Goal: Information Seeking & Learning: Learn about a topic

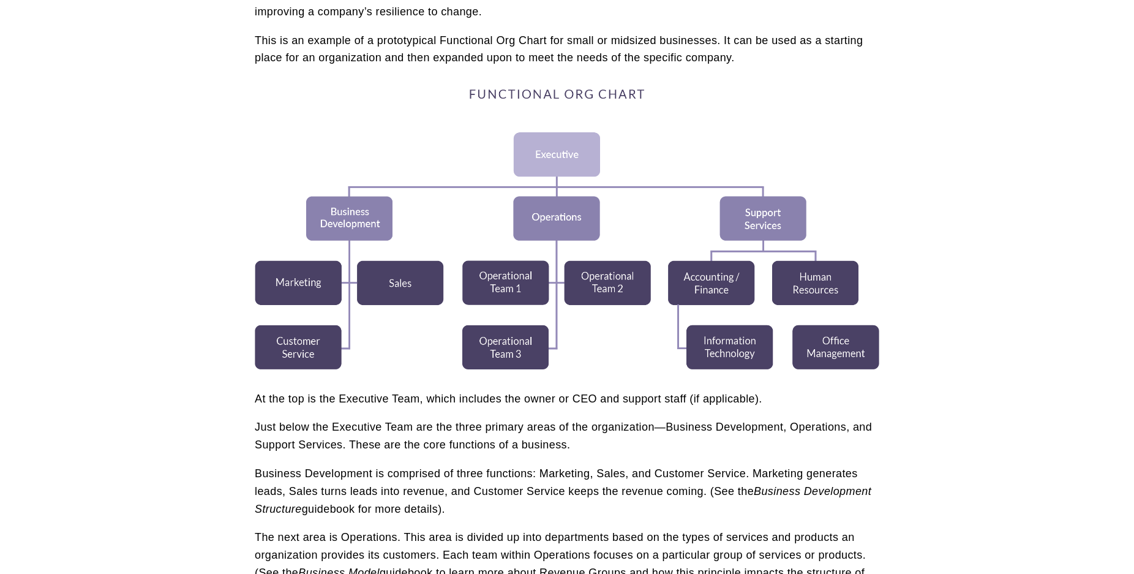
scroll to position [359, 0]
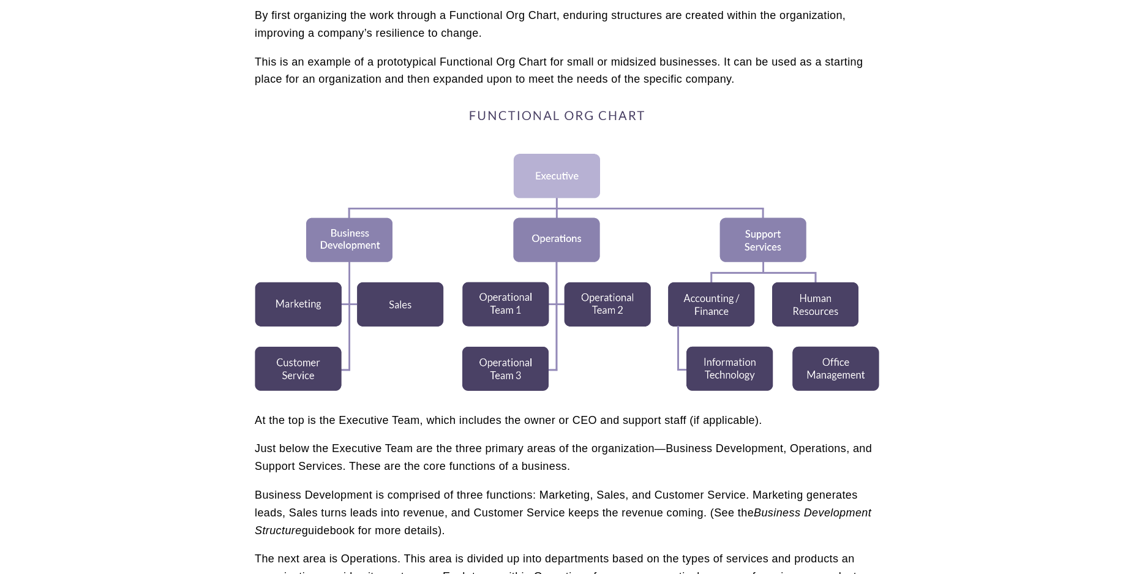
click at [465, 112] on div at bounding box center [567, 250] width 624 height 282
drag, startPoint x: 469, startPoint y: 111, endPoint x: 681, endPoint y: 113, distance: 211.8
click at [681, 113] on div at bounding box center [567, 250] width 624 height 282
click at [434, 122] on div at bounding box center [567, 250] width 624 height 282
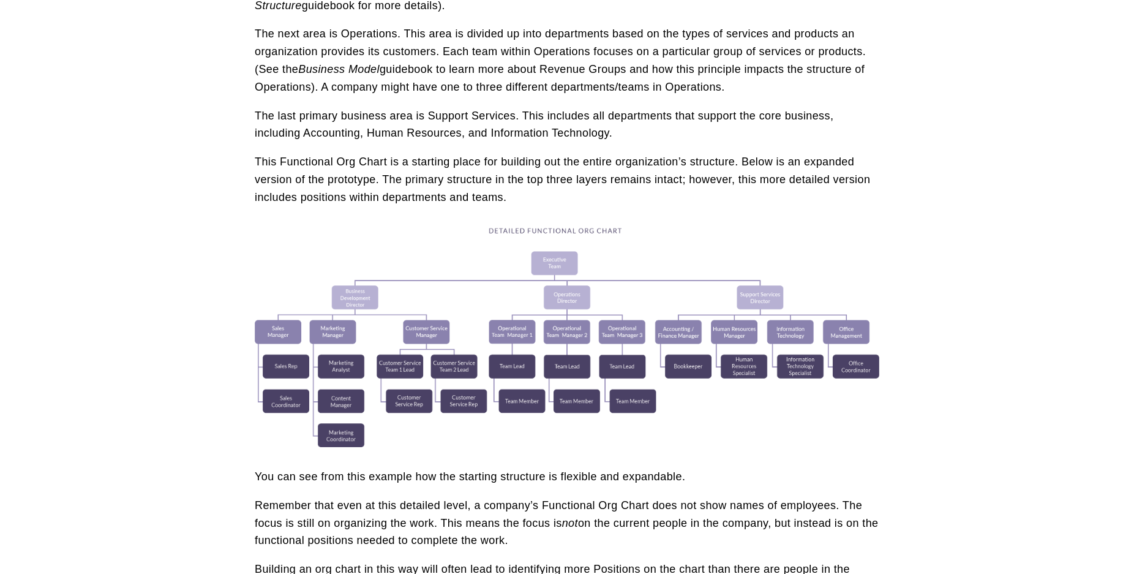
scroll to position [955, 0]
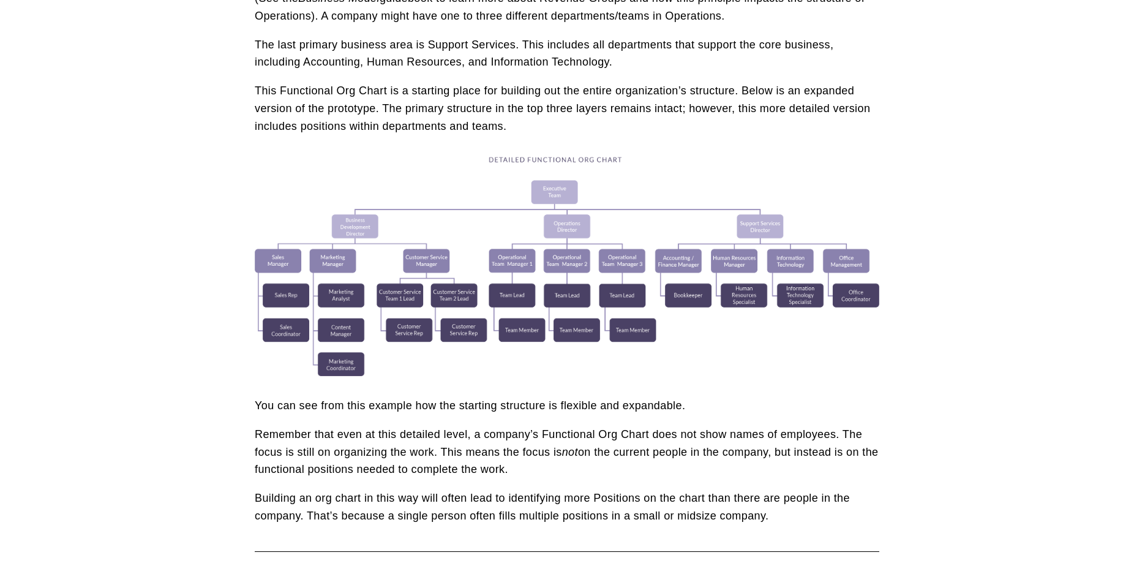
click at [485, 159] on div at bounding box center [567, 266] width 624 height 220
drag, startPoint x: 372, startPoint y: 100, endPoint x: 301, endPoint y: 96, distance: 71.1
click at [371, 100] on p "This Functional Org Chart is a starting place for building out the entire organ…" at bounding box center [567, 108] width 624 height 53
drag, startPoint x: 407, startPoint y: 202, endPoint x: 274, endPoint y: 130, distance: 151.7
click at [405, 199] on div at bounding box center [567, 266] width 624 height 220
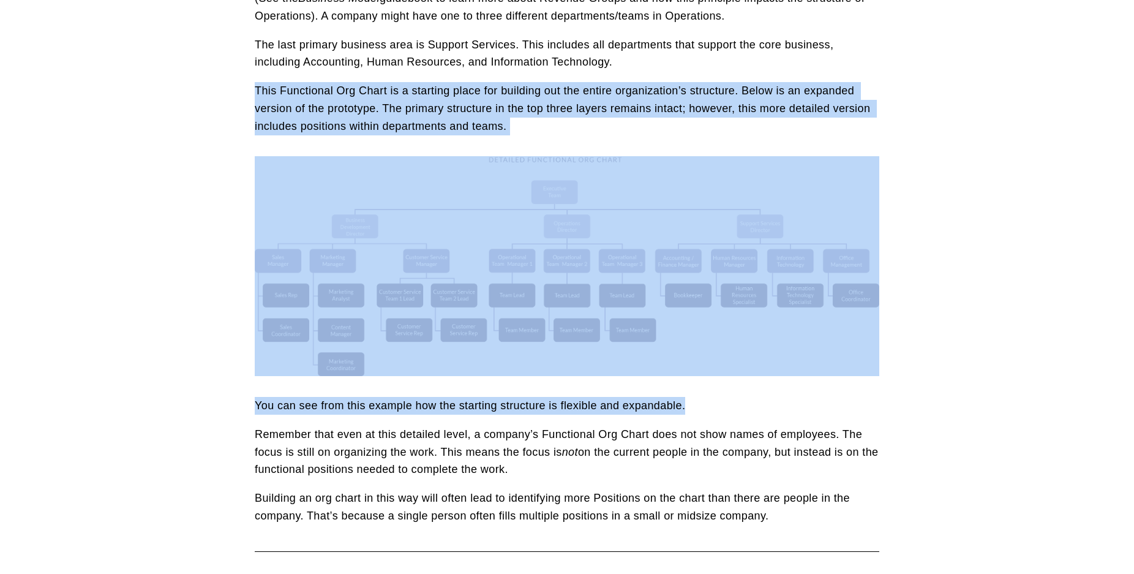
drag, startPoint x: 256, startPoint y: 91, endPoint x: 860, endPoint y: 415, distance: 685.7
copy div "This Functional Org Chart is a starting place for building out the entire organ…"
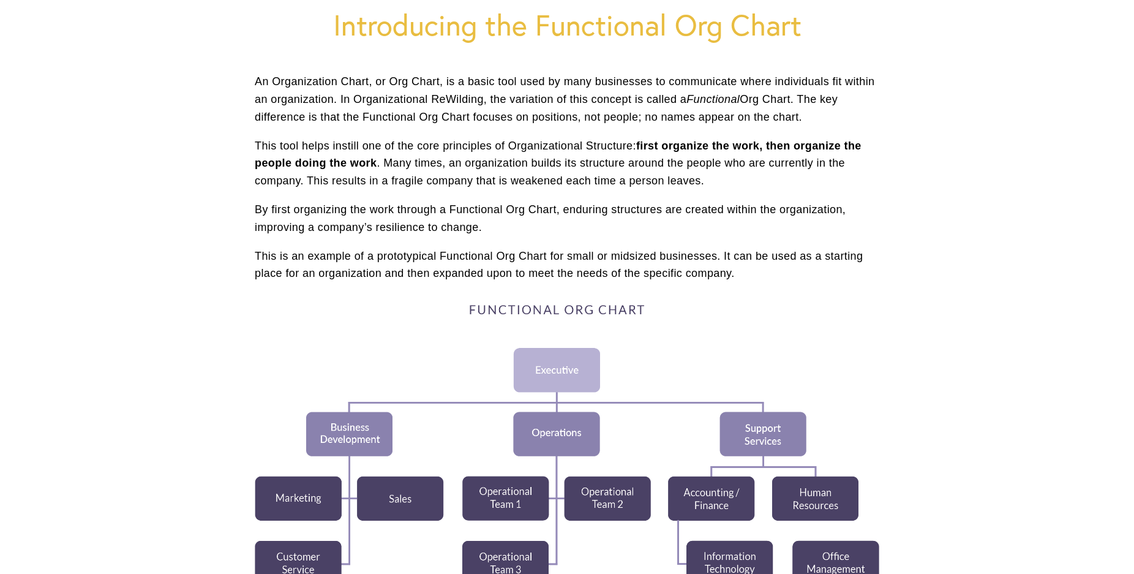
scroll to position [161, 0]
